Goal: Transaction & Acquisition: Purchase product/service

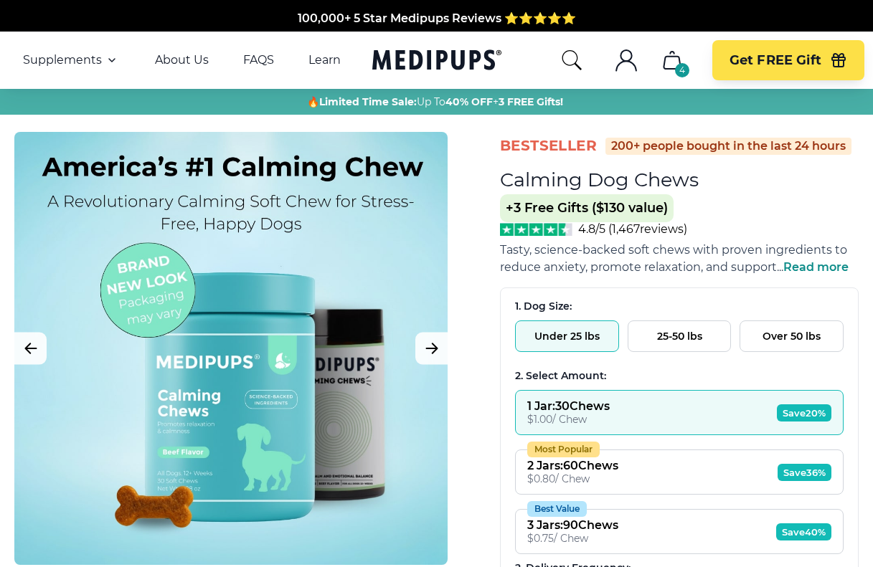
click at [673, 63] on icon "cart" at bounding box center [671, 60] width 23 height 23
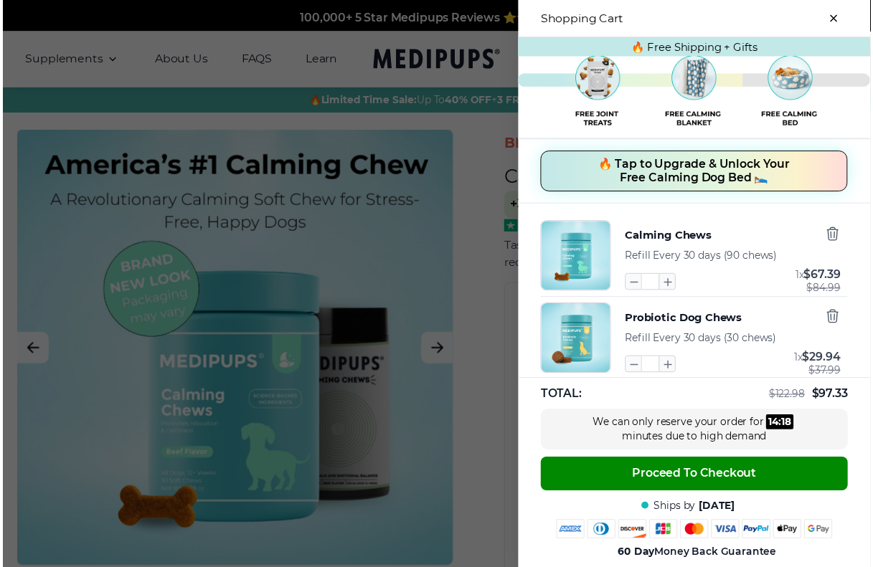
scroll to position [31, 0]
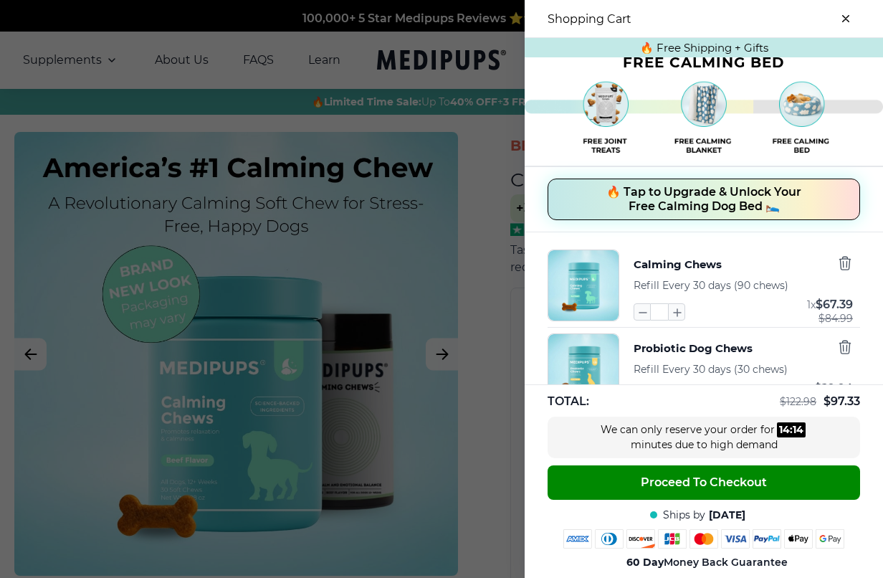
click at [670, 282] on span "Refill Every 30 days (90 chews)" at bounding box center [711, 285] width 155 height 13
click at [696, 270] on button "Calming Chews" at bounding box center [678, 264] width 88 height 19
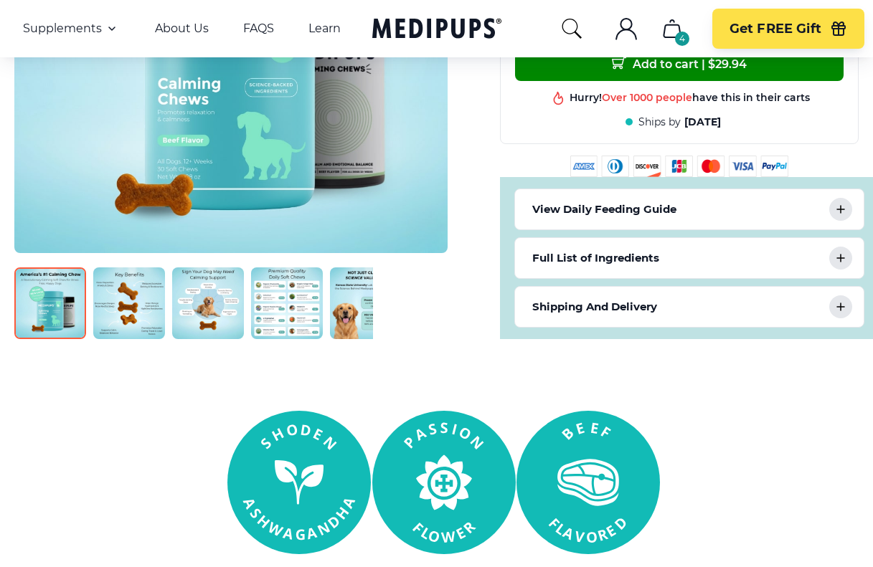
scroll to position [645, 0]
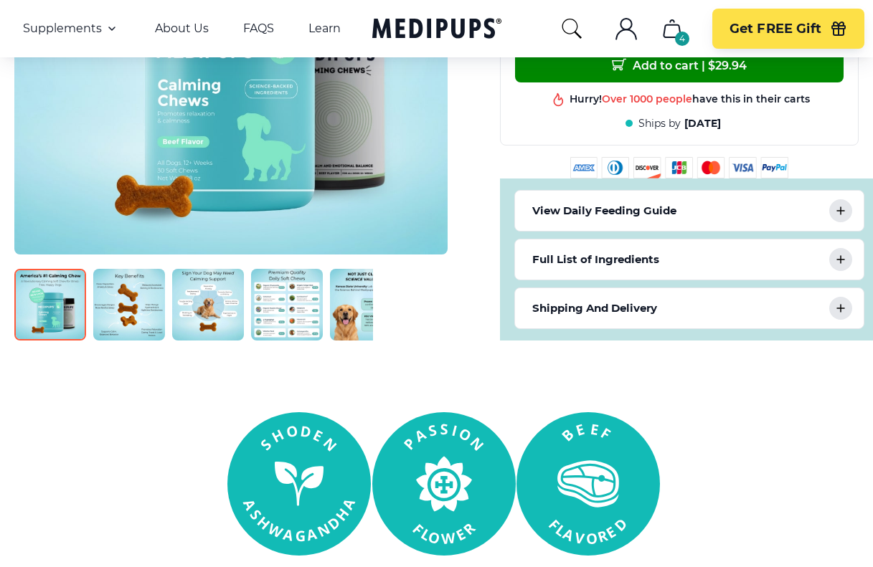
click at [652, 313] on p "Shipping And Delivery" at bounding box center [594, 308] width 125 height 17
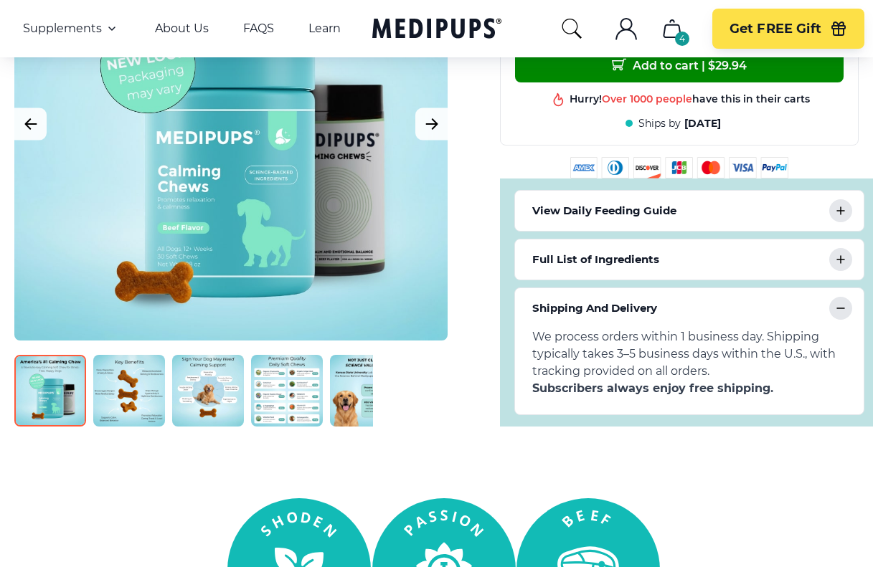
click at [652, 313] on p "Shipping And Delivery" at bounding box center [594, 308] width 125 height 17
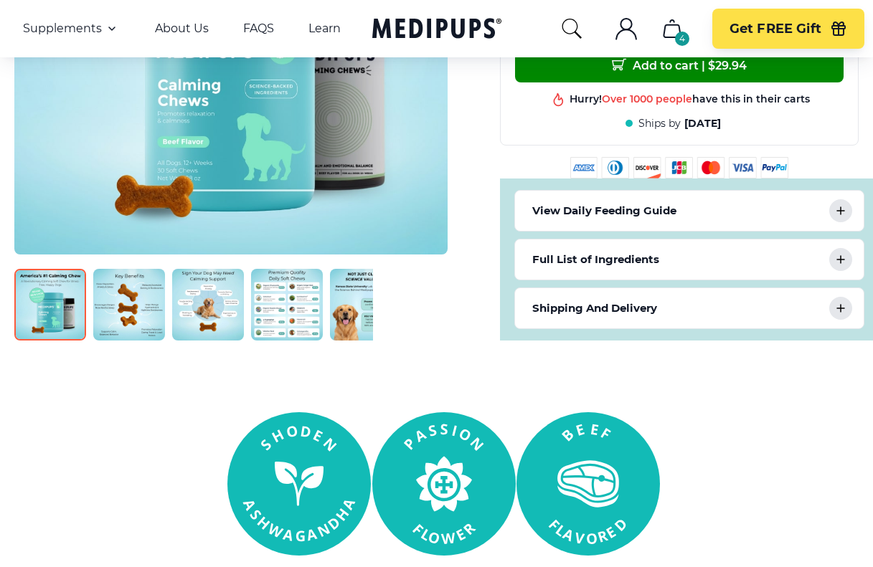
click at [652, 268] on div "Full List of Ingredients" at bounding box center [689, 259] width 348 height 40
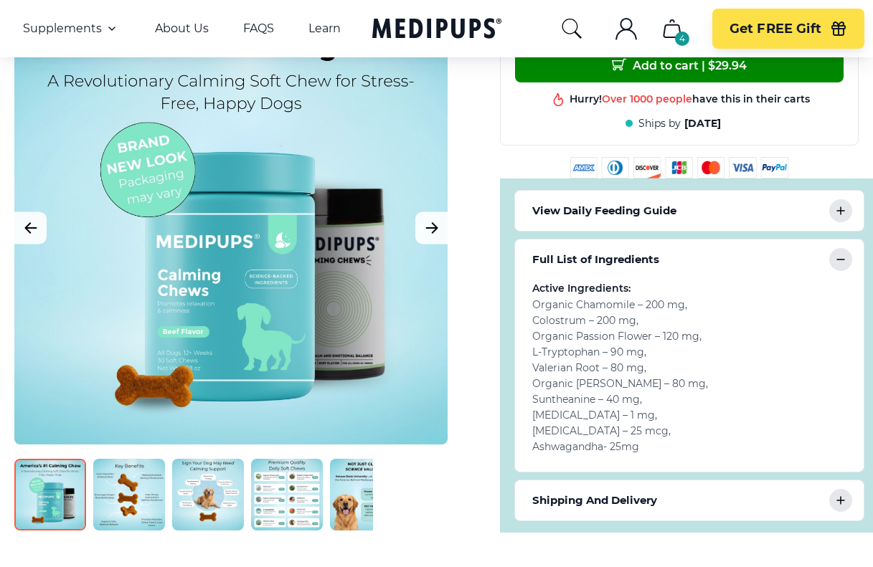
drag, startPoint x: 652, startPoint y: 268, endPoint x: 657, endPoint y: 277, distance: 10.6
click at [657, 277] on div "Full List of Ingredients" at bounding box center [689, 259] width 348 height 40
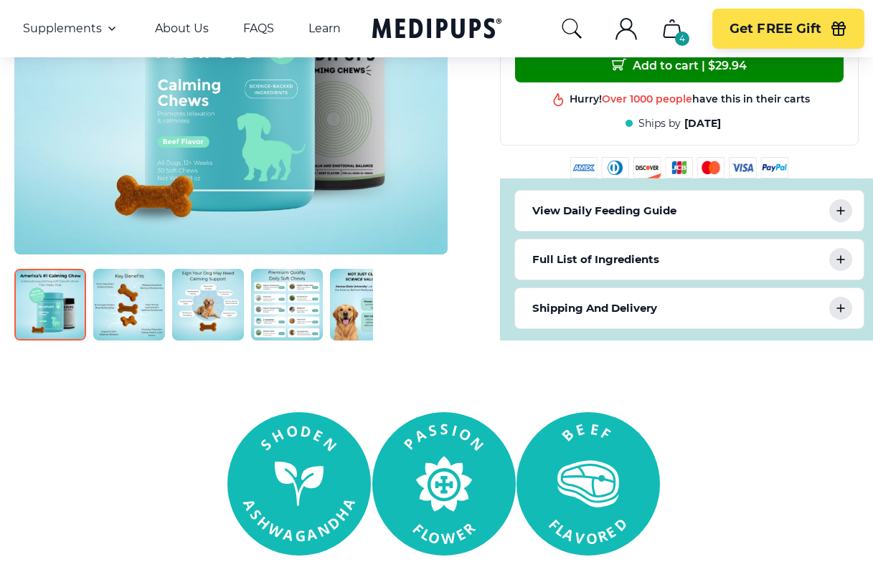
click at [672, 209] on p "View Daily Feeding Guide" at bounding box center [604, 210] width 144 height 17
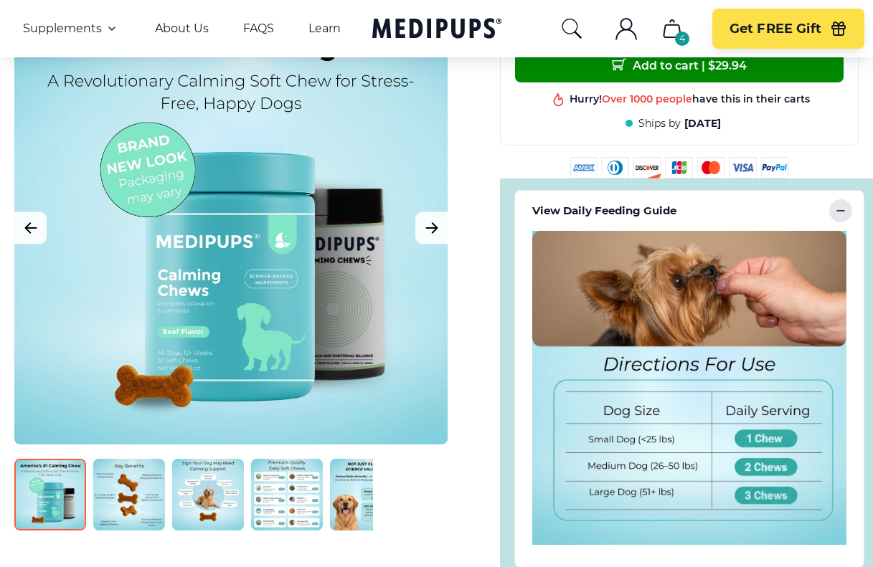
click at [672, 209] on p "View Daily Feeding Guide" at bounding box center [604, 210] width 144 height 17
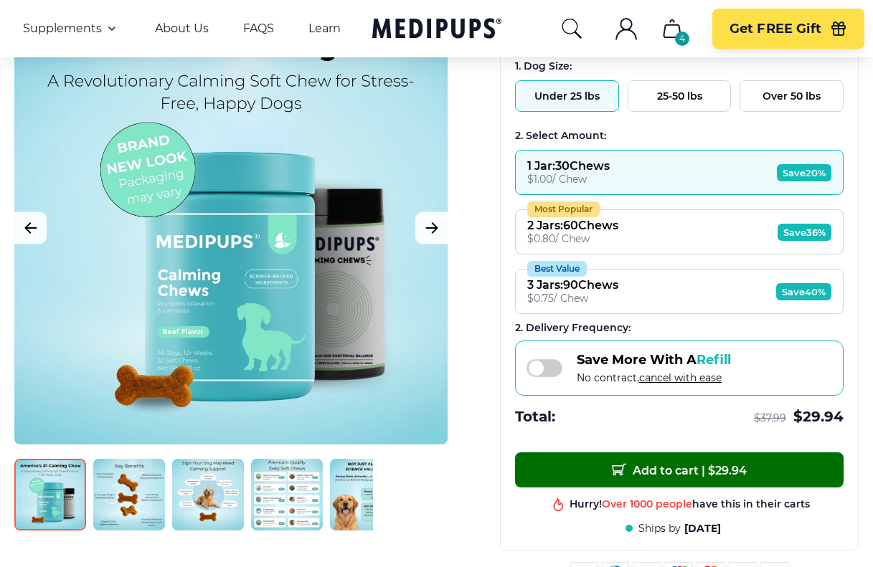
scroll to position [215, 0]
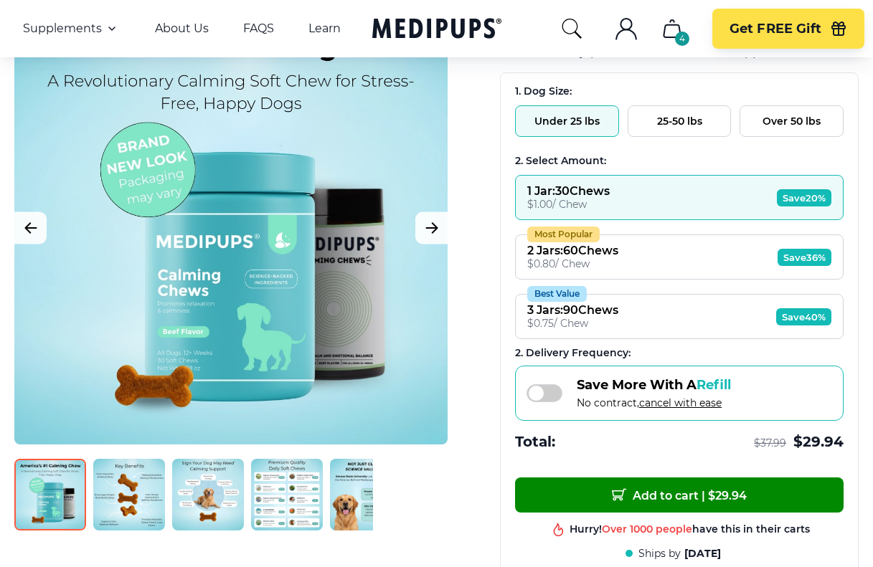
click at [660, 189] on button "1 Jar : 30 Chews $ 1.00 / Chew Save 20%" at bounding box center [679, 197] width 328 height 45
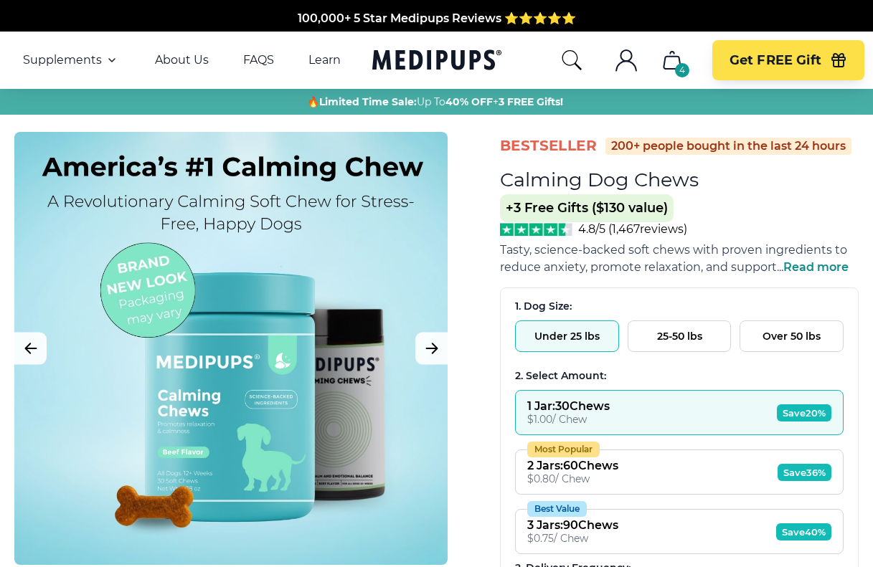
scroll to position [143, 0]
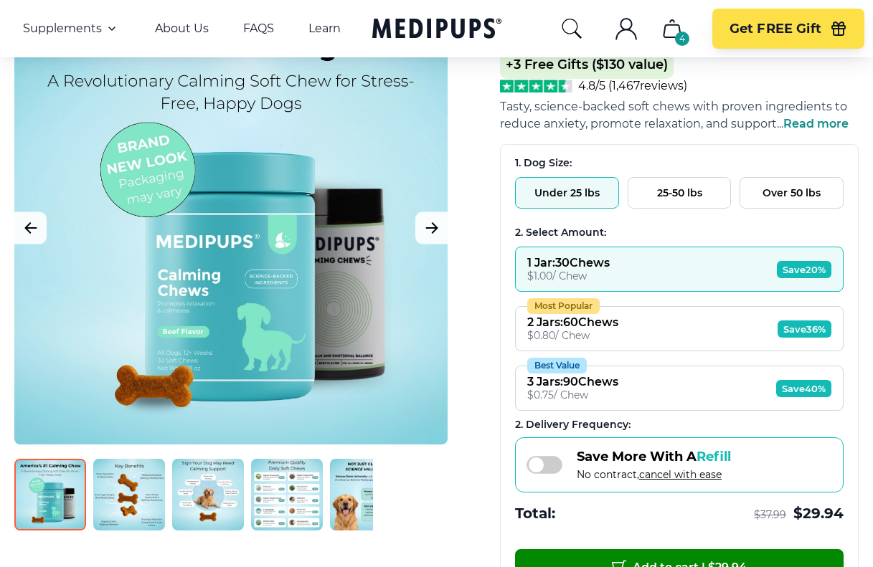
click at [646, 324] on button "Most Popular 2 Jars : 60 Chews $ 0.80 / Chew Save 36%" at bounding box center [679, 328] width 328 height 45
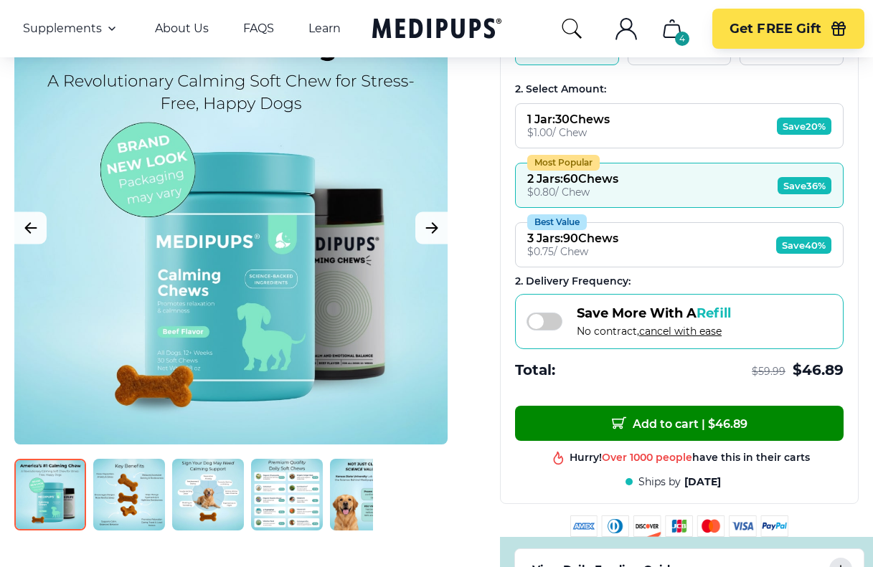
scroll to position [215, 0]
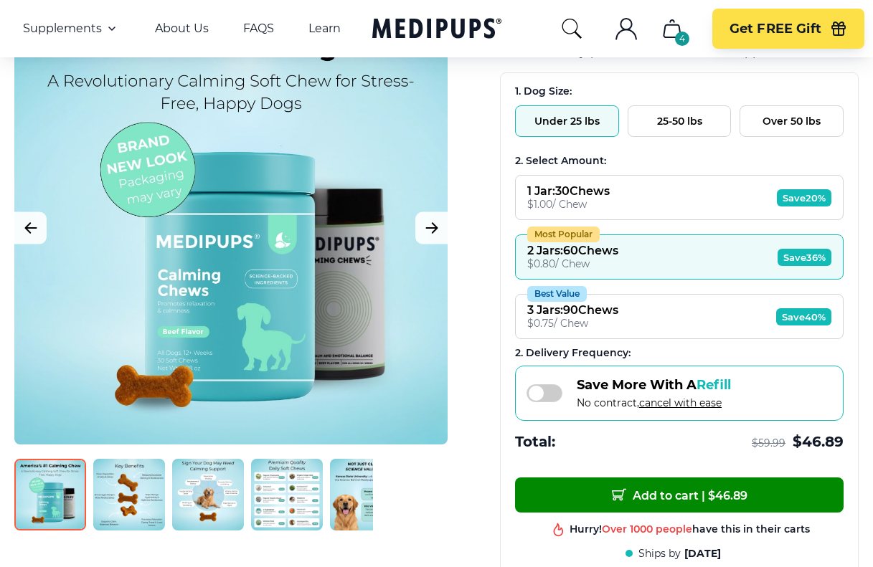
click at [625, 381] on span "Save More With A Refill" at bounding box center [653, 385] width 154 height 16
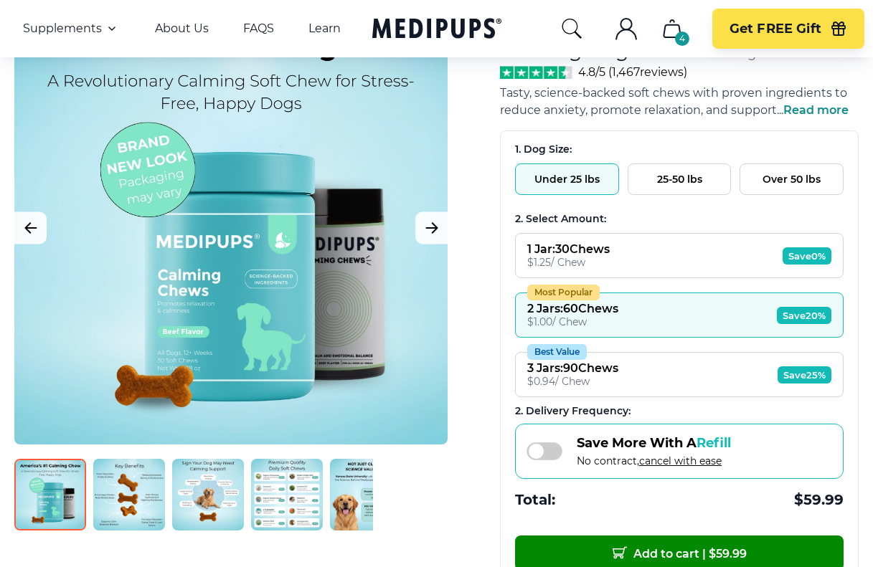
scroll to position [72, 0]
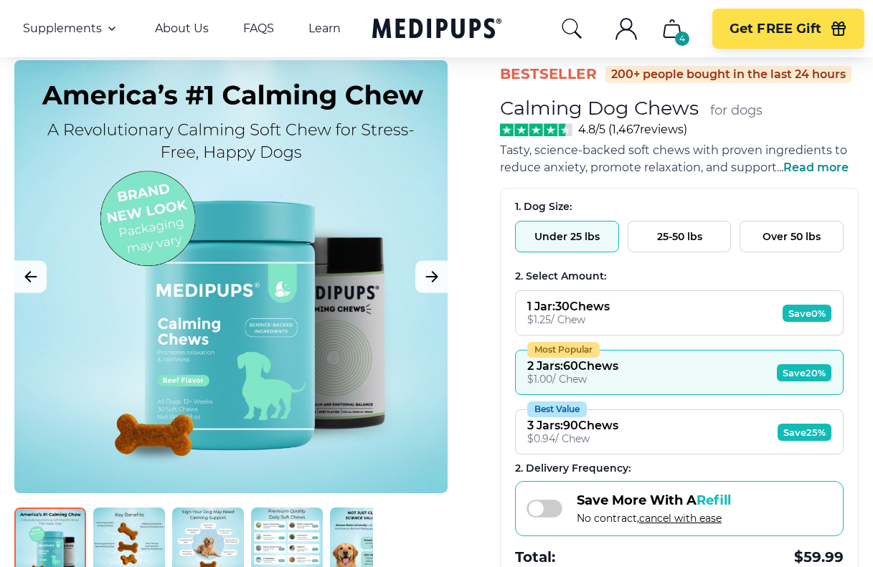
click at [650, 296] on button "1 Jar : 30 Chews $ 1.25 / Chew Save 0%" at bounding box center [679, 312] width 328 height 45
